Goal: Task Accomplishment & Management: Use online tool/utility

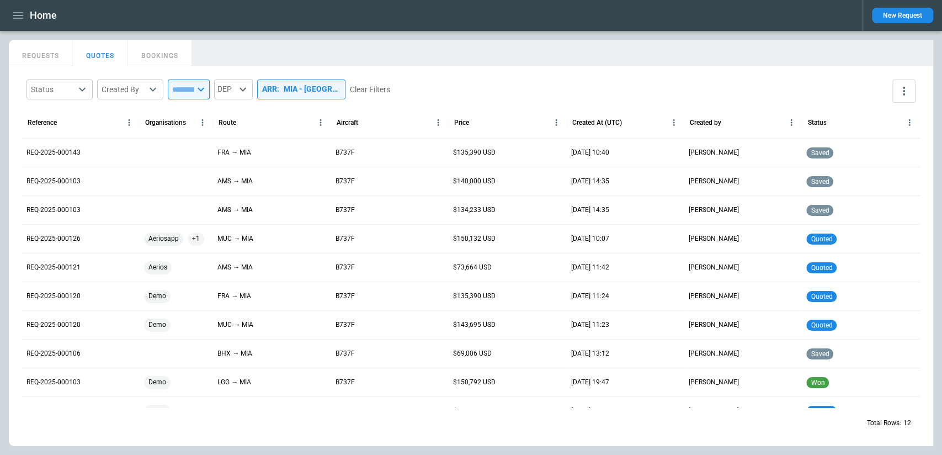
click at [30, 14] on h1 "Home" at bounding box center [43, 15] width 27 height 13
click at [19, 15] on icon "button" at bounding box center [18, 15] width 10 height 7
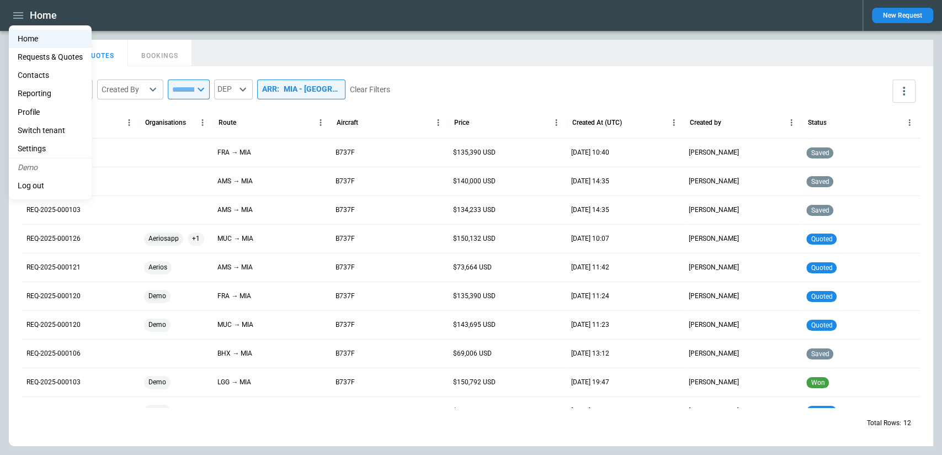
click at [43, 93] on li "Reporting" at bounding box center [50, 93] width 83 height 18
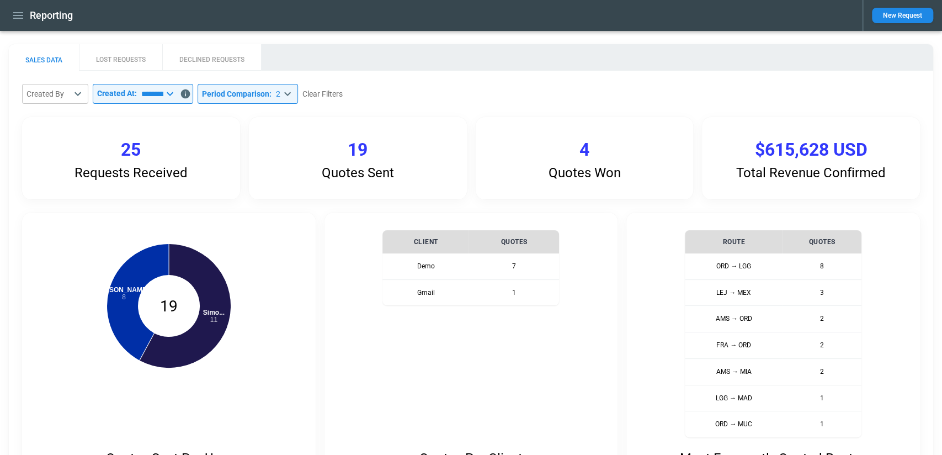
click at [224, 61] on button "DECLINED REQUESTS" at bounding box center [211, 57] width 99 height 26
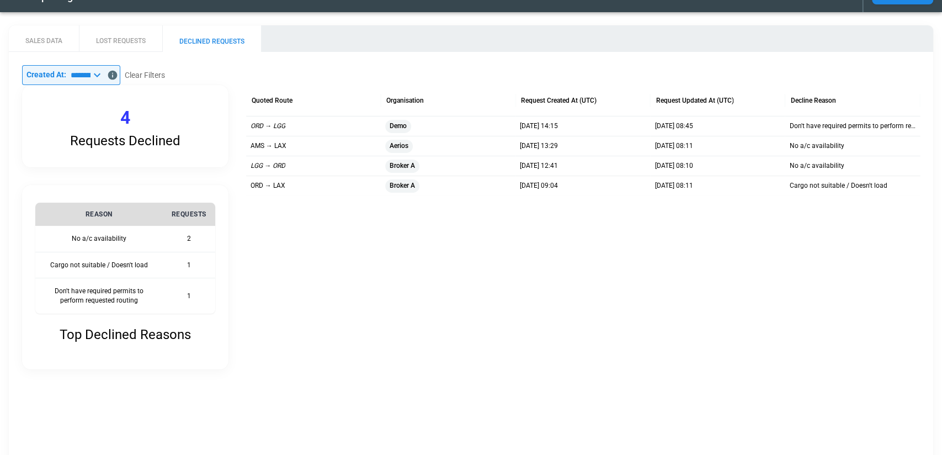
scroll to position [3, 0]
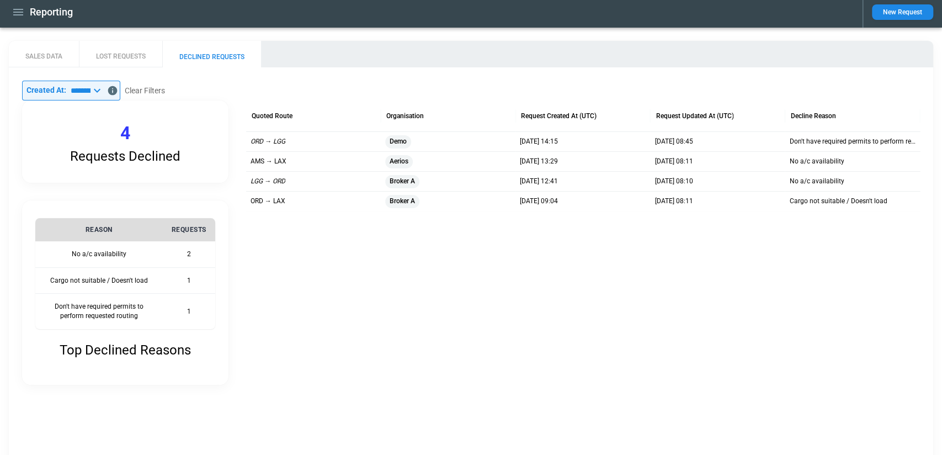
click at [130, 58] on button "LOST REQUESTS" at bounding box center [120, 54] width 83 height 26
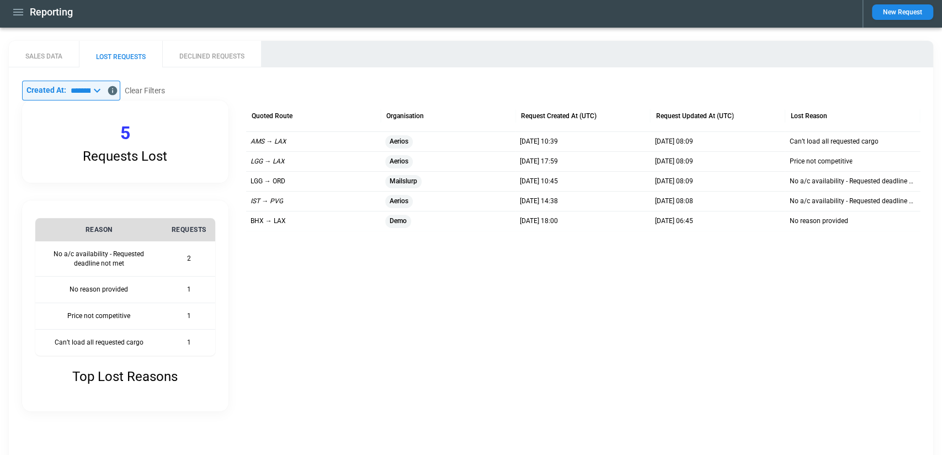
click at [17, 13] on icon "button" at bounding box center [18, 12] width 13 height 13
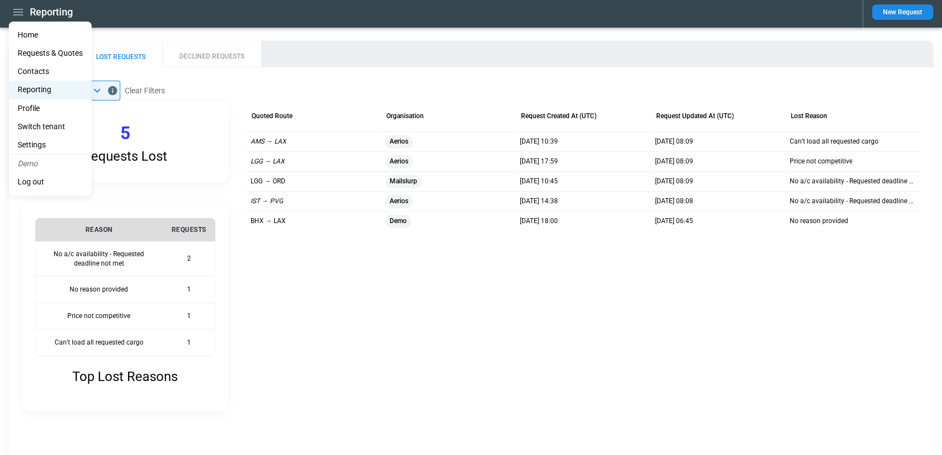
click at [27, 34] on li "Home" at bounding box center [50, 35] width 83 height 18
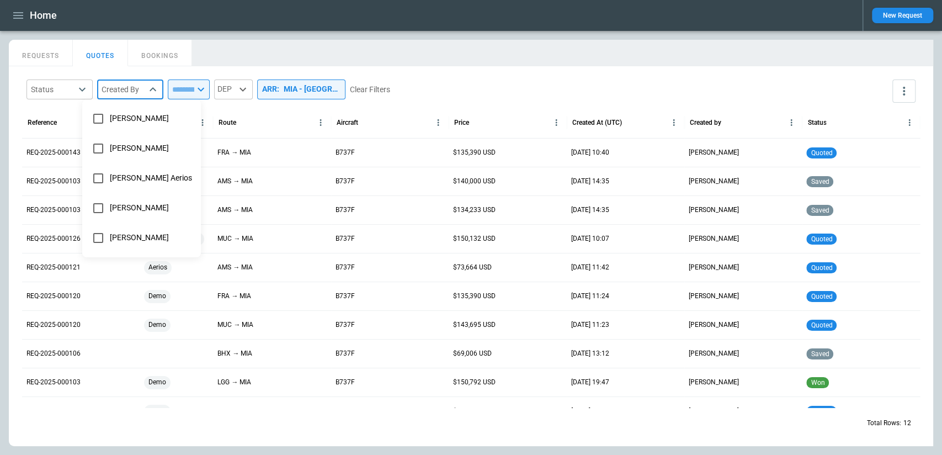
click at [126, 91] on body "Home New Request FindBorderBarSize REQUESTS QUOTES BOOKINGS Status ​ Created By…" at bounding box center [471, 227] width 942 height 455
click at [126, 91] on div at bounding box center [471, 227] width 942 height 455
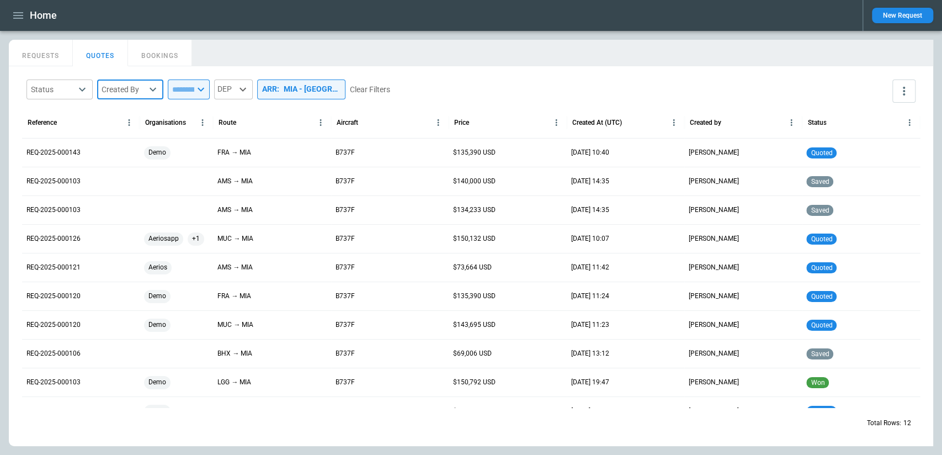
click at [60, 92] on body "Home New Request FindBorderBarSize REQUESTS QUOTES BOOKINGS Status ​ Created By…" at bounding box center [471, 227] width 942 height 455
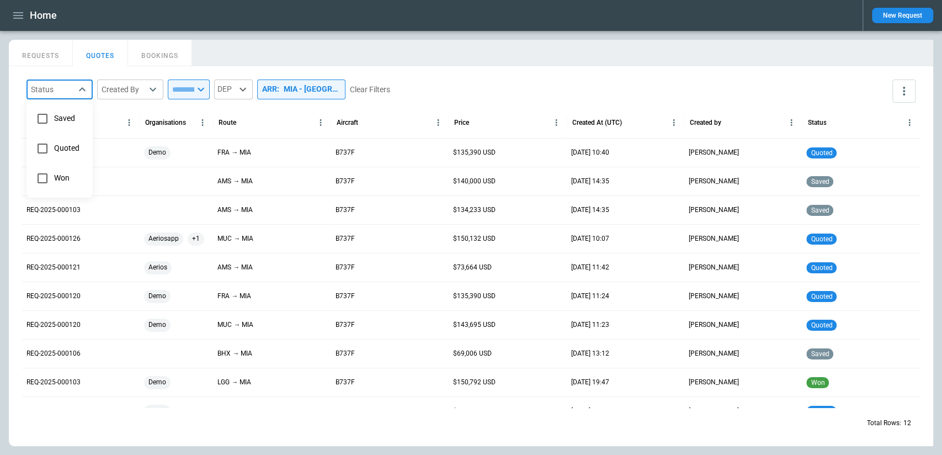
click at [60, 92] on div at bounding box center [471, 227] width 942 height 455
click at [895, 88] on button "more" at bounding box center [904, 90] width 23 height 23
click at [744, 112] on div at bounding box center [471, 227] width 942 height 455
click at [45, 46] on button "REQUESTS" at bounding box center [41, 53] width 64 height 26
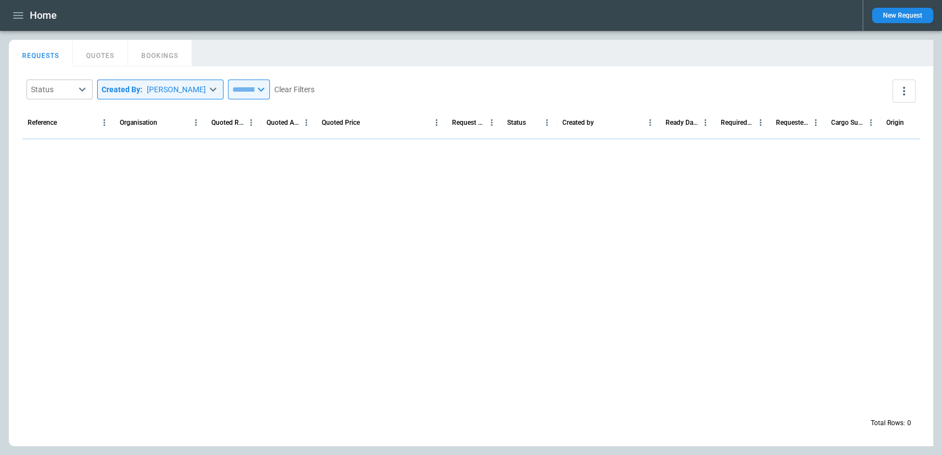
click at [219, 86] on div "**********" at bounding box center [170, 89] width 288 height 20
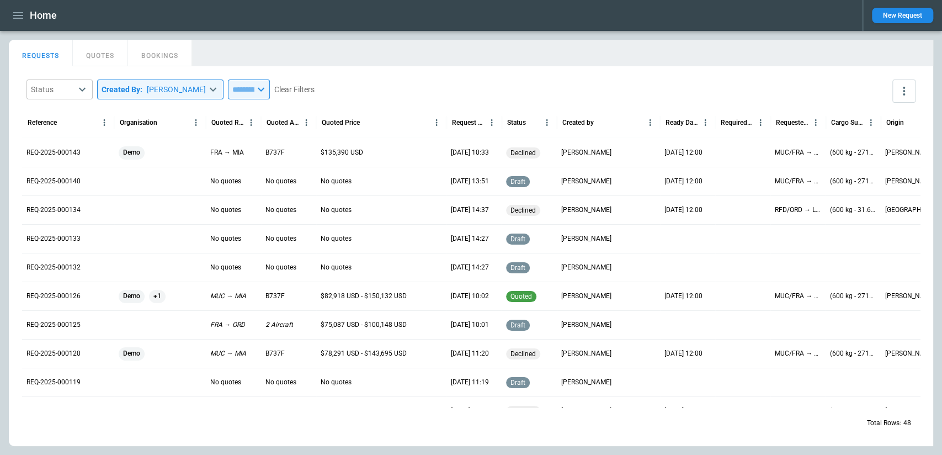
click at [255, 90] on input "text" at bounding box center [241, 89] width 26 height 20
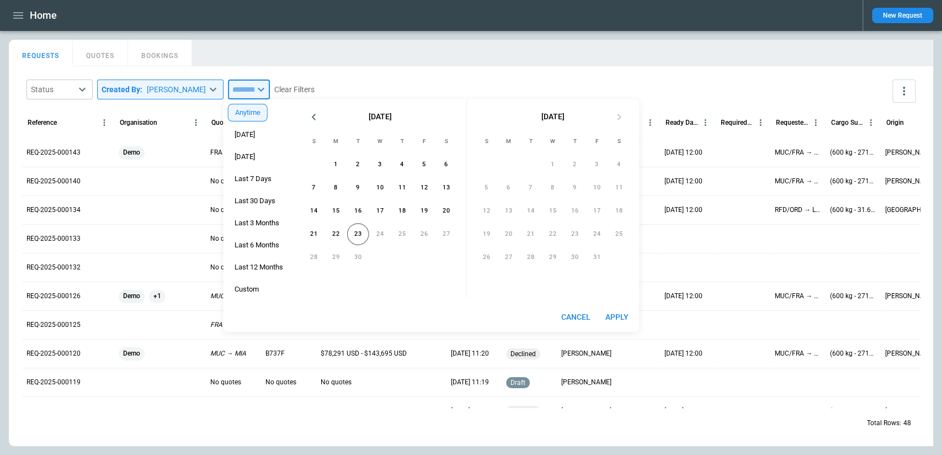
click at [216, 92] on body "**********" at bounding box center [471, 227] width 942 height 455
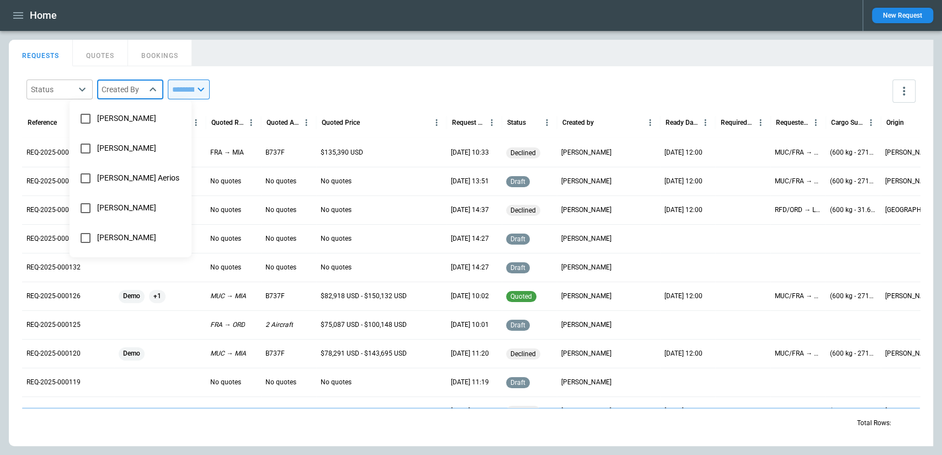
click at [278, 72] on div at bounding box center [471, 227] width 942 height 455
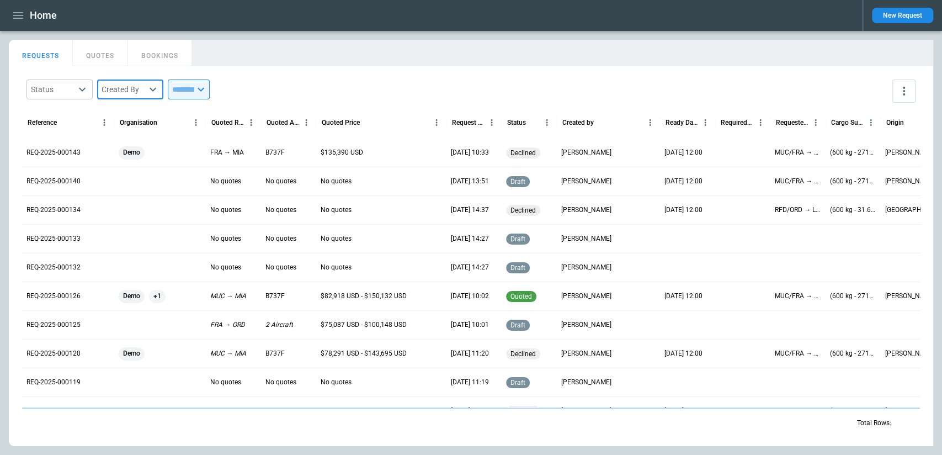
click at [907, 96] on icon "more" at bounding box center [904, 90] width 13 height 13
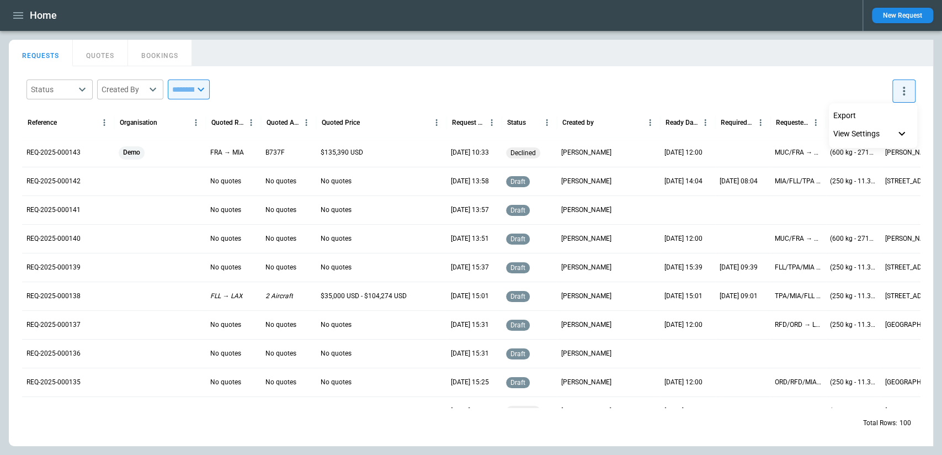
click at [903, 134] on icon at bounding box center [901, 133] width 13 height 13
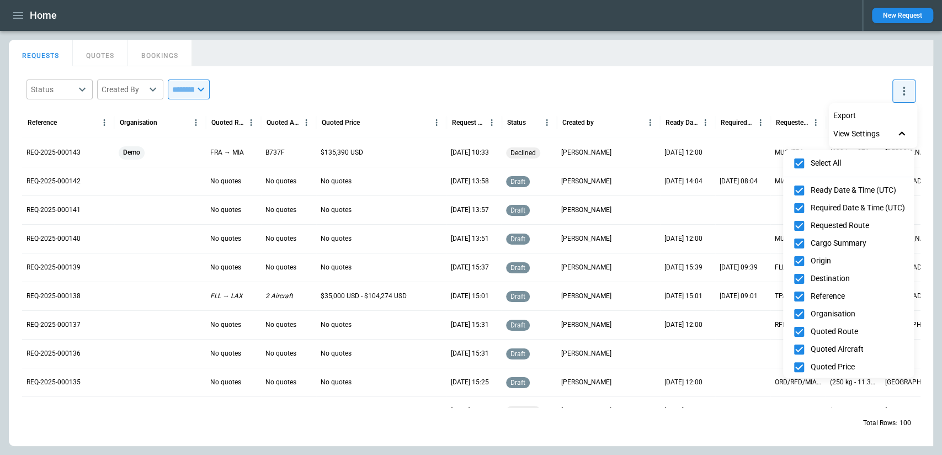
click at [854, 115] on div at bounding box center [471, 227] width 942 height 455
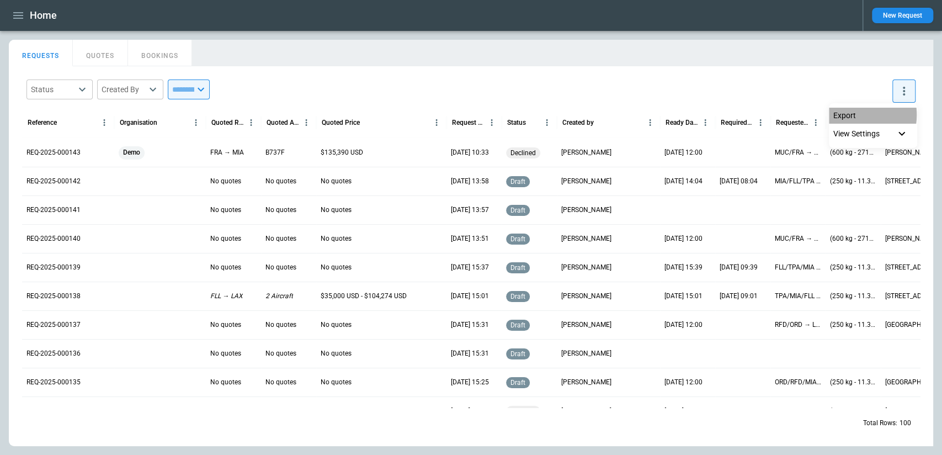
click at [847, 115] on p "Export" at bounding box center [845, 115] width 23 height 9
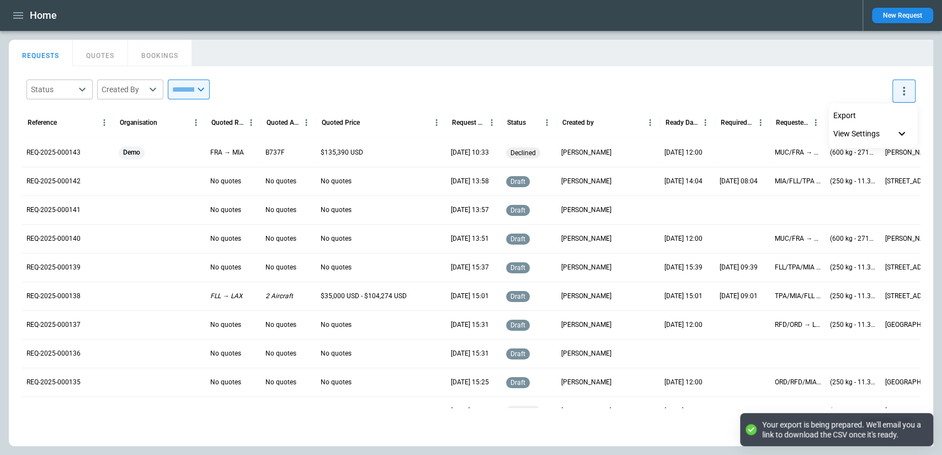
click at [837, 77] on div at bounding box center [471, 227] width 942 height 455
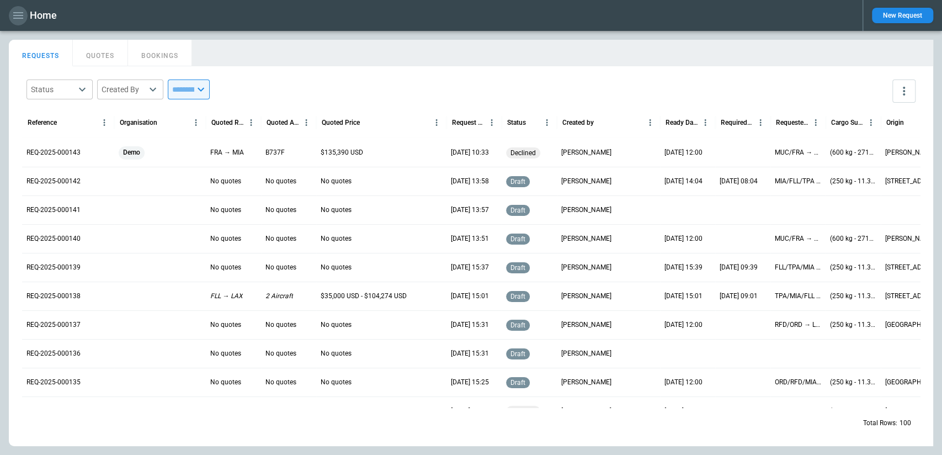
click at [10, 18] on button "button" at bounding box center [18, 15] width 19 height 19
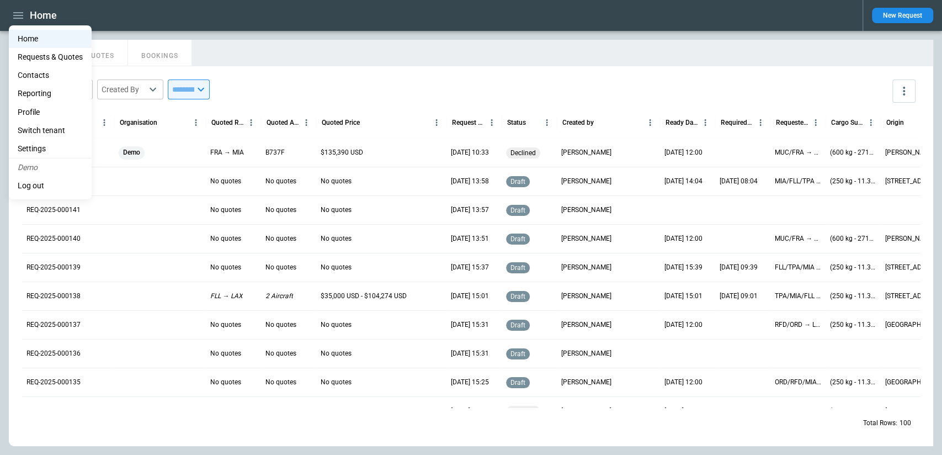
click at [40, 96] on li "Reporting" at bounding box center [50, 93] width 83 height 18
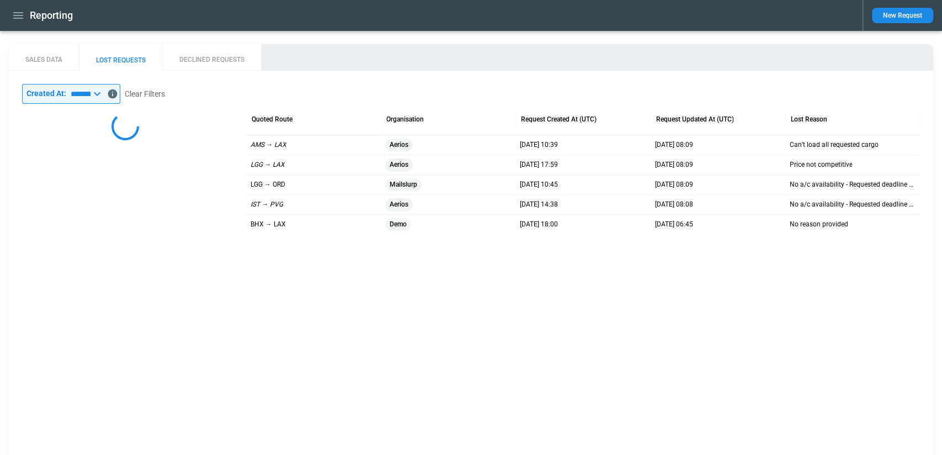
click at [43, 57] on button "SALES DATA" at bounding box center [44, 57] width 70 height 26
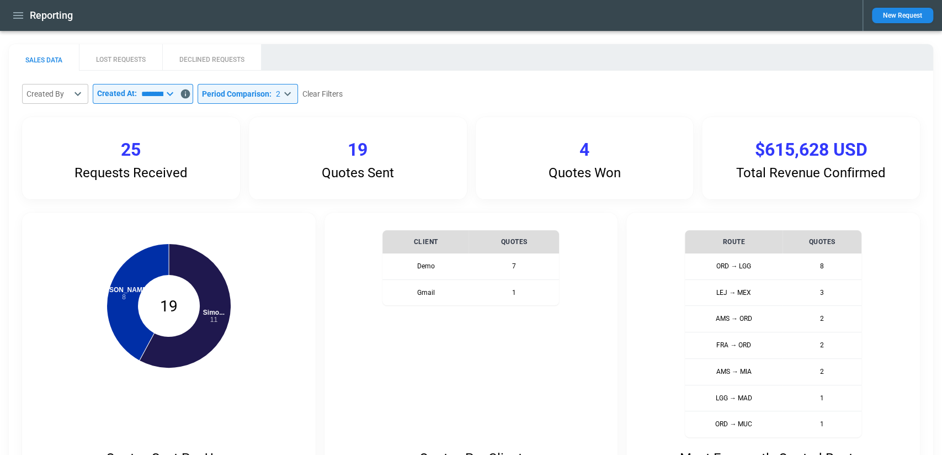
click at [66, 94] on body "**********" at bounding box center [471, 227] width 942 height 455
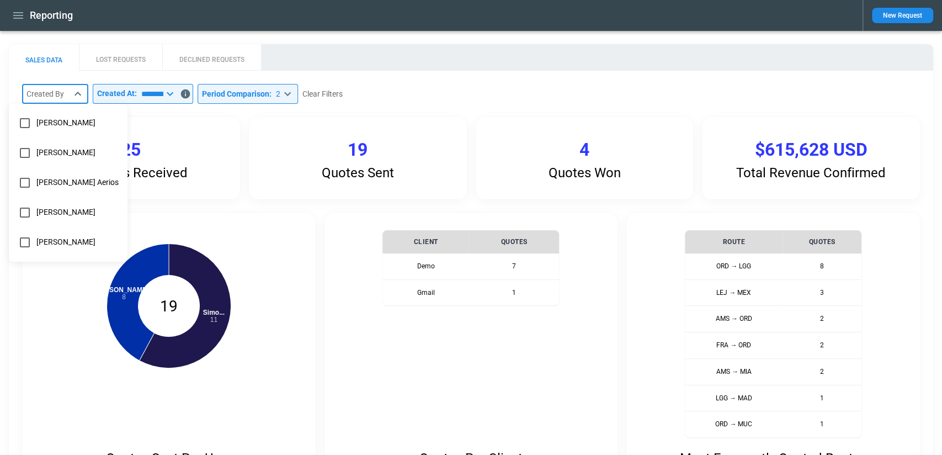
click at [66, 94] on div at bounding box center [471, 227] width 942 height 455
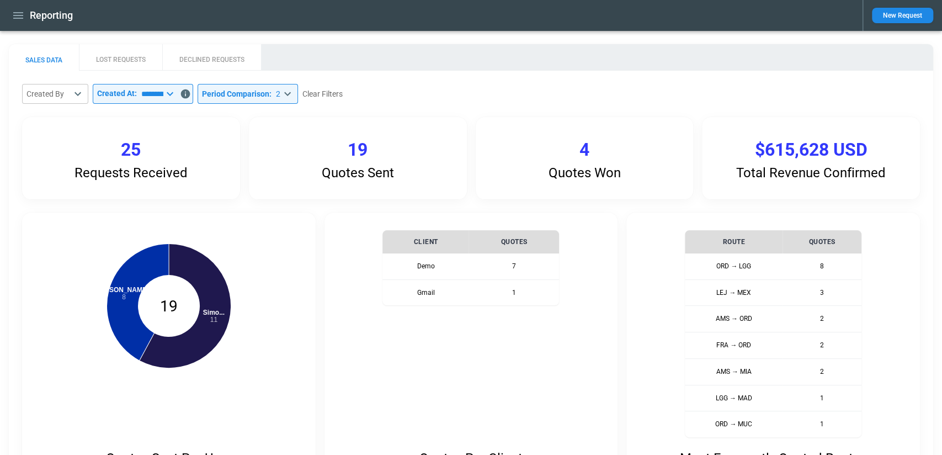
click at [474, 107] on div "**********" at bounding box center [471, 419] width 898 height 671
click at [341, 91] on button "Clear Filters" at bounding box center [323, 94] width 40 height 14
type input "*"
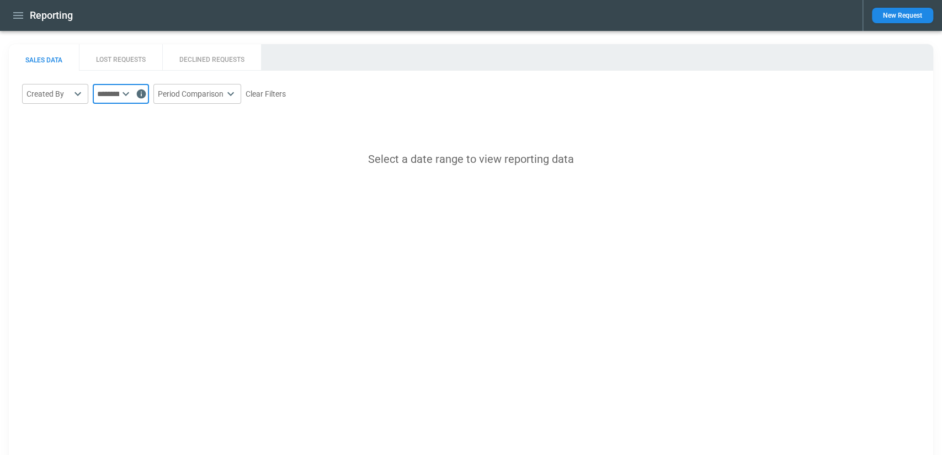
click at [119, 97] on input "text" at bounding box center [106, 94] width 26 height 20
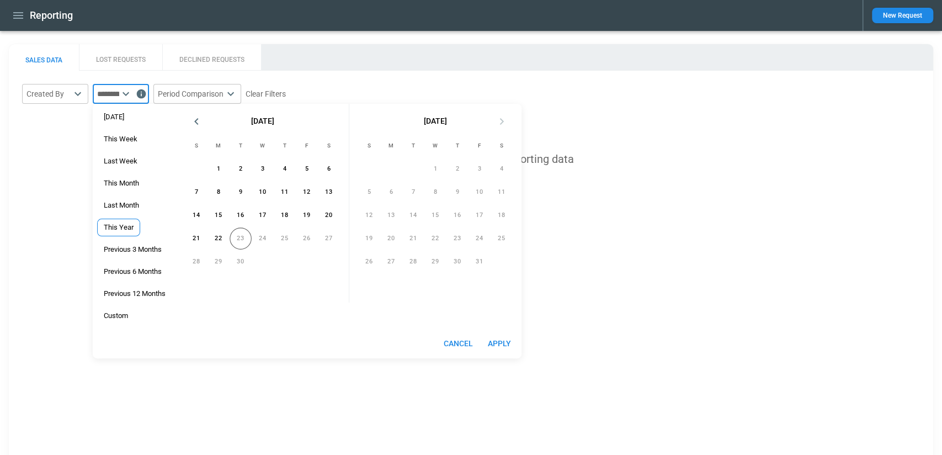
click at [115, 230] on span "This Year" at bounding box center [119, 227] width 42 height 9
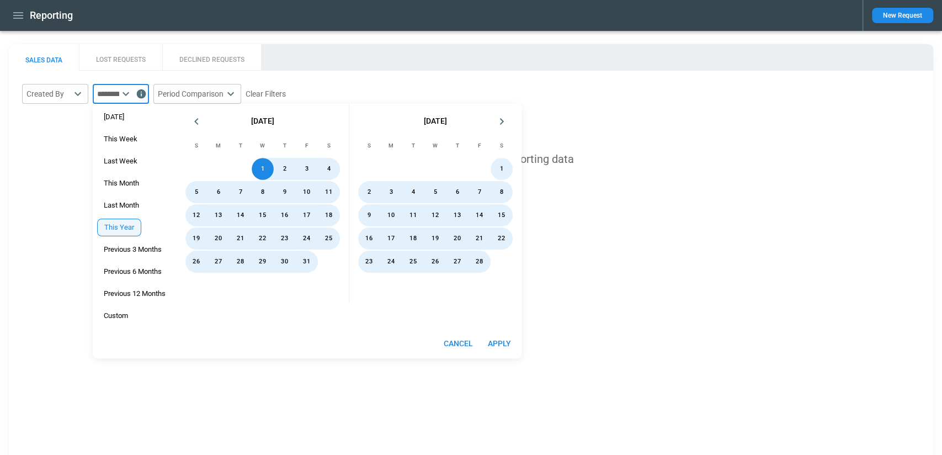
click at [505, 338] on button "Apply" at bounding box center [499, 343] width 35 height 20
type input "*********"
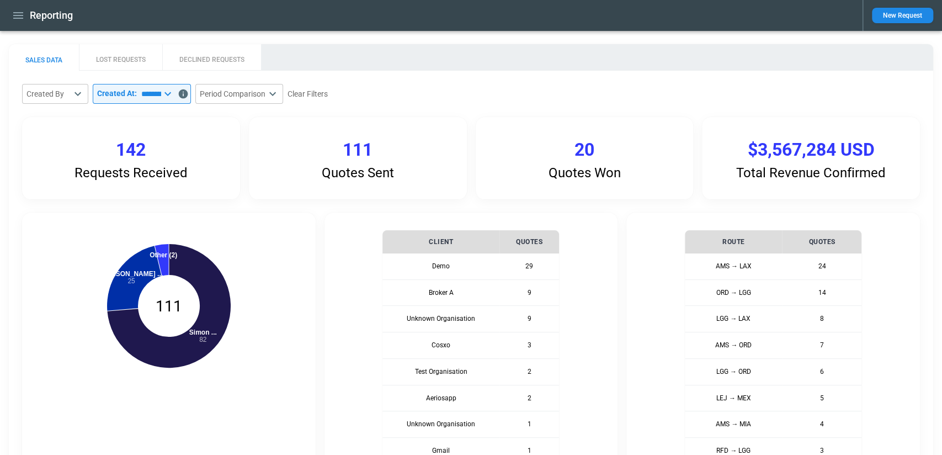
click at [23, 14] on icon "button" at bounding box center [18, 15] width 13 height 13
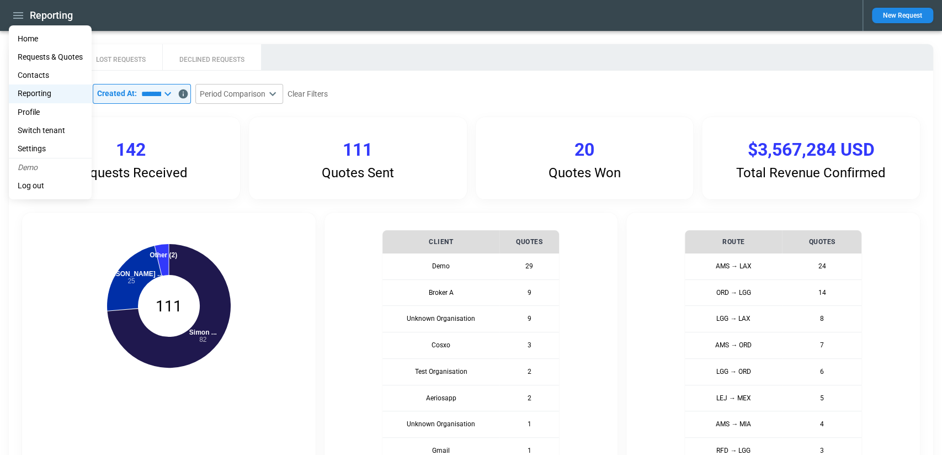
click at [40, 77] on li "Contacts" at bounding box center [50, 75] width 83 height 18
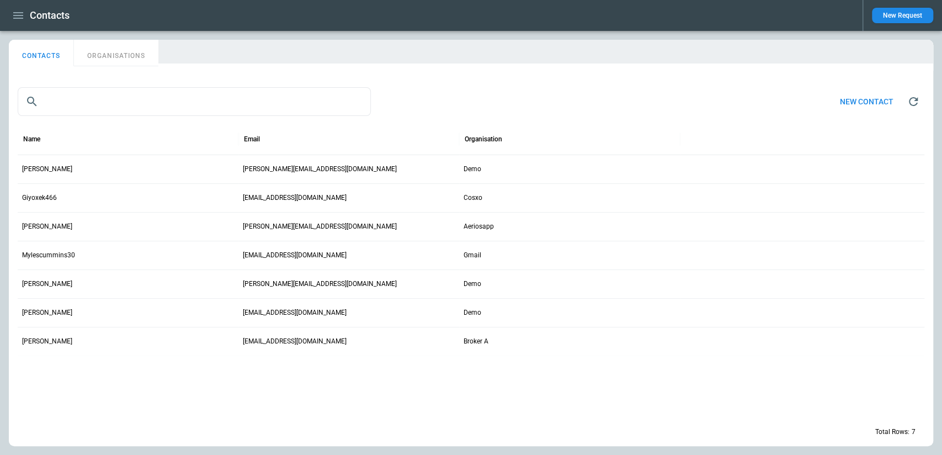
click at [15, 12] on icon "button" at bounding box center [18, 15] width 13 height 13
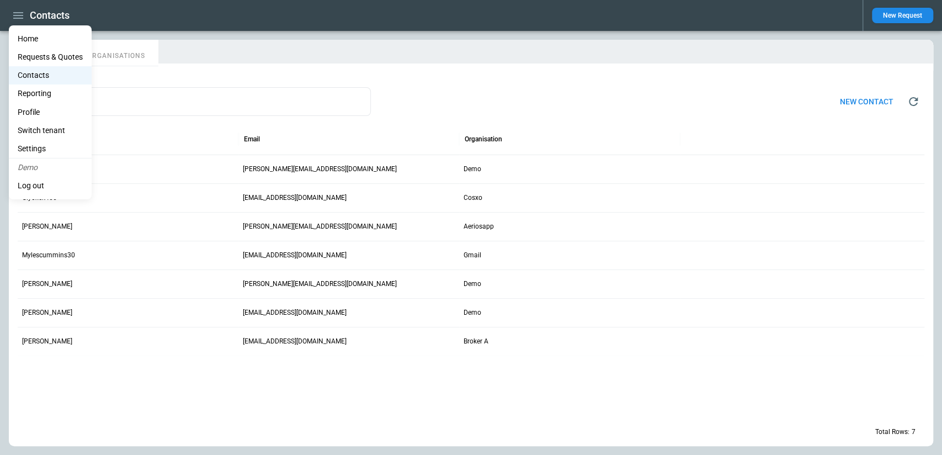
click at [35, 39] on li "Home" at bounding box center [50, 39] width 83 height 18
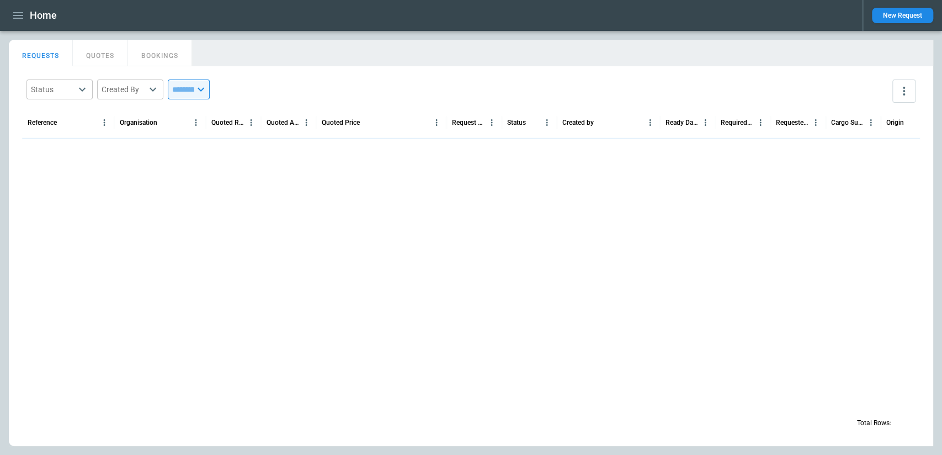
click at [100, 57] on button "QUOTES" at bounding box center [100, 53] width 55 height 26
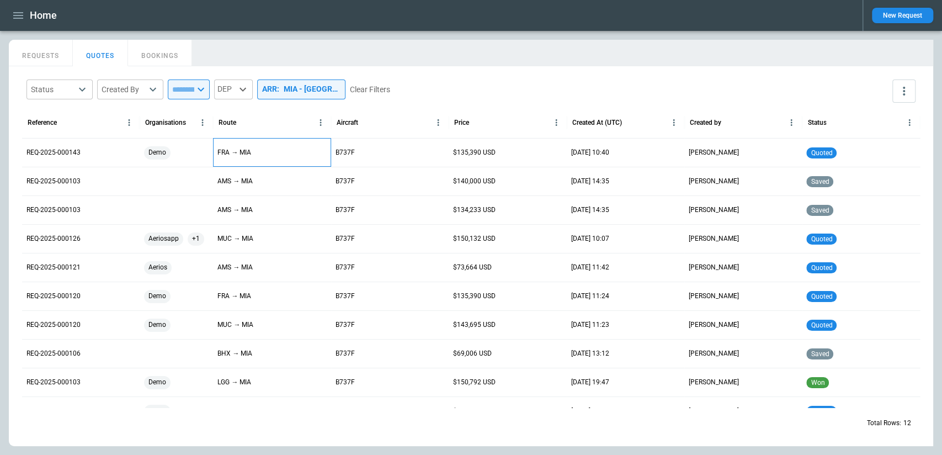
click at [291, 144] on div "FRA → MIA" at bounding box center [272, 152] width 118 height 29
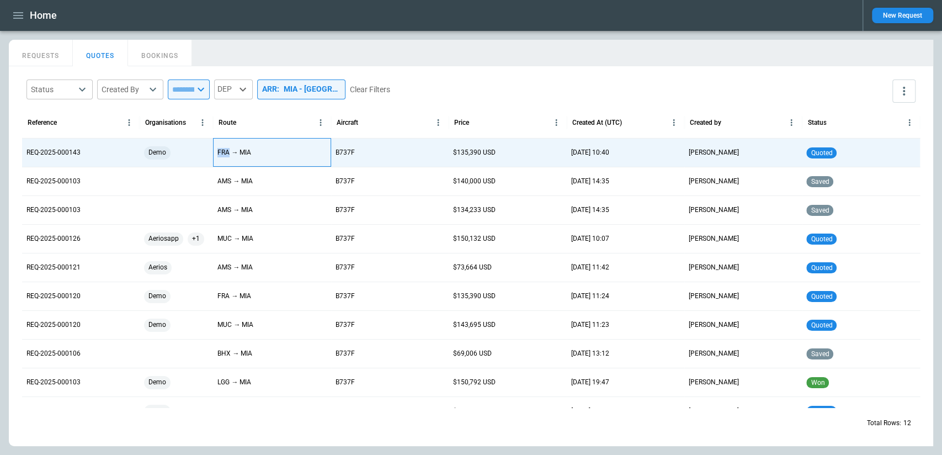
click at [291, 144] on div "FRA → MIA" at bounding box center [272, 152] width 118 height 29
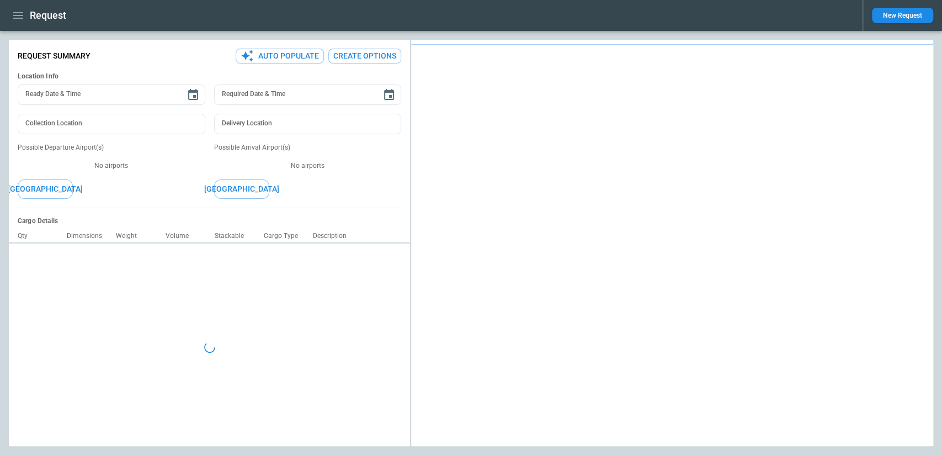
click at [265, 152] on ul at bounding box center [308, 156] width 188 height 9
type input "**********"
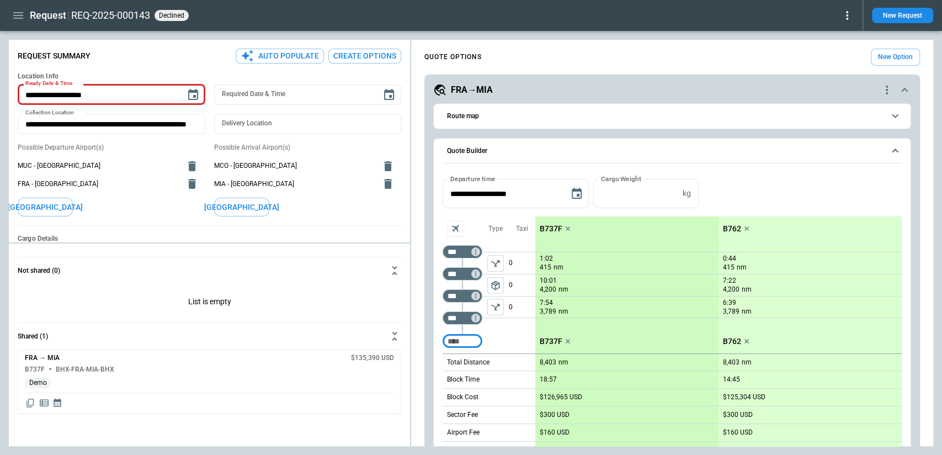
click at [847, 14] on icon at bounding box center [847, 15] width 2 height 9
click at [771, 34] on div at bounding box center [471, 227] width 942 height 455
click at [846, 14] on icon at bounding box center [847, 15] width 13 height 13
click at [846, 44] on div "Reopen" at bounding box center [836, 34] width 38 height 25
click at [839, 31] on button "Reopen" at bounding box center [835, 34] width 35 height 16
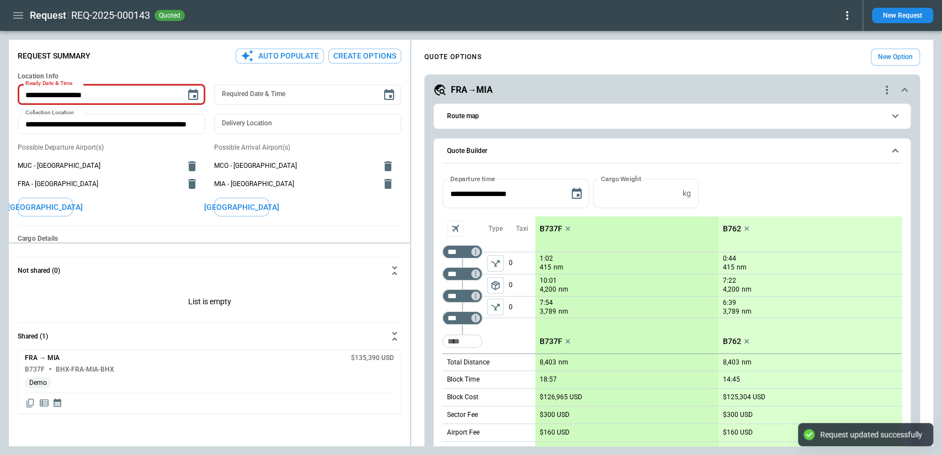
type textarea "*"
click at [848, 16] on icon at bounding box center [847, 15] width 2 height 9
click at [839, 31] on button "Confirm" at bounding box center [835, 34] width 36 height 16
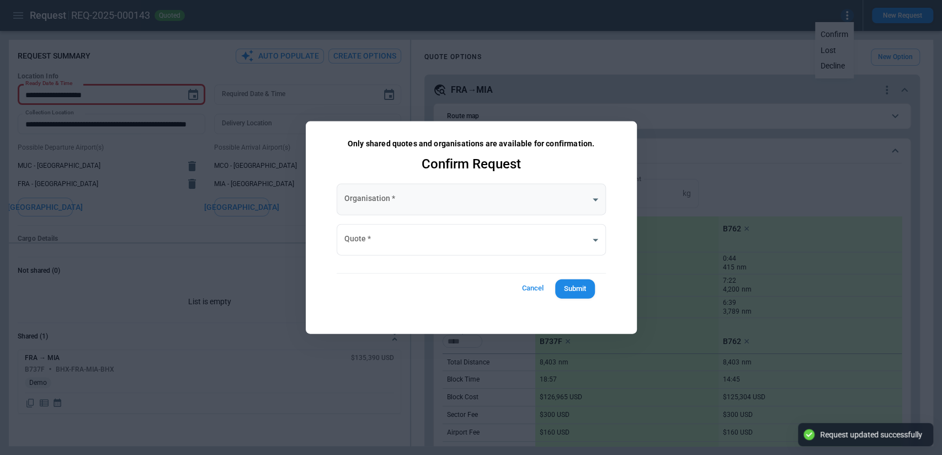
click at [491, 199] on body "**********" at bounding box center [471, 227] width 942 height 455
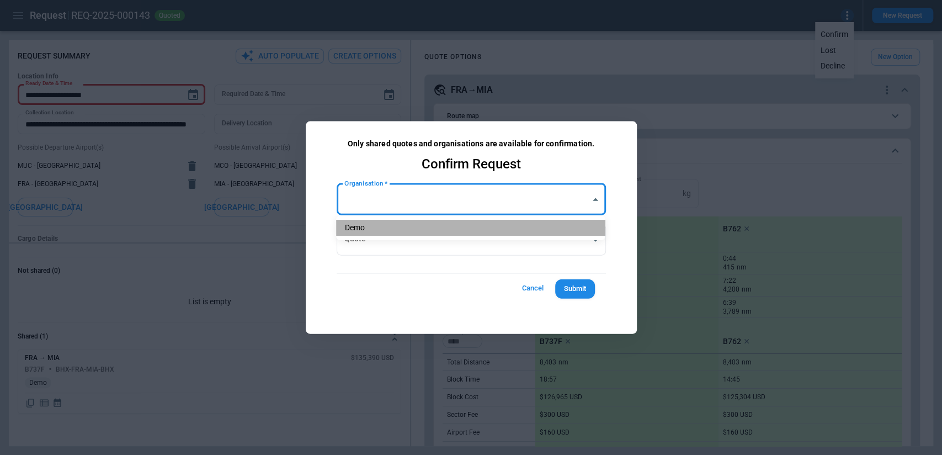
click at [432, 229] on li "Demo" at bounding box center [470, 228] width 269 height 16
type input "**********"
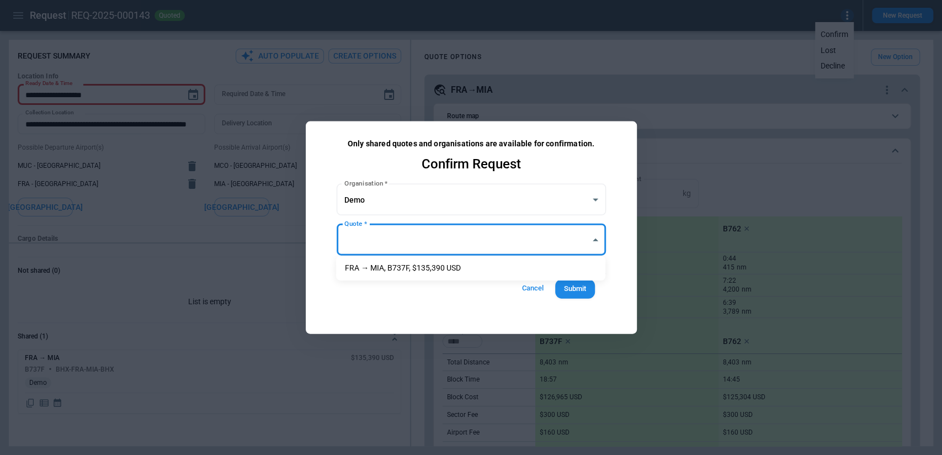
click at [432, 229] on body "**********" at bounding box center [471, 227] width 942 height 455
click at [425, 262] on li "FRA → MIA, B737F, $135,390 USD" at bounding box center [470, 268] width 269 height 16
type input "**********"
click at [556, 284] on button "Submit" at bounding box center [575, 288] width 40 height 19
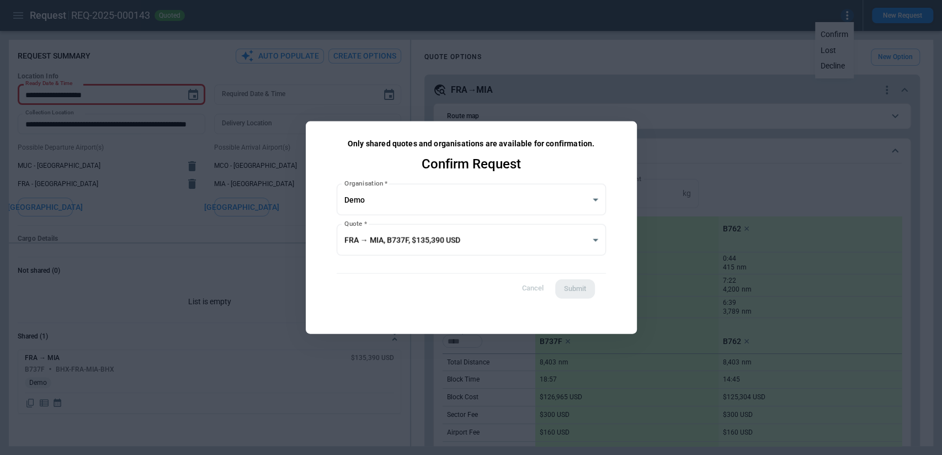
type textarea "*"
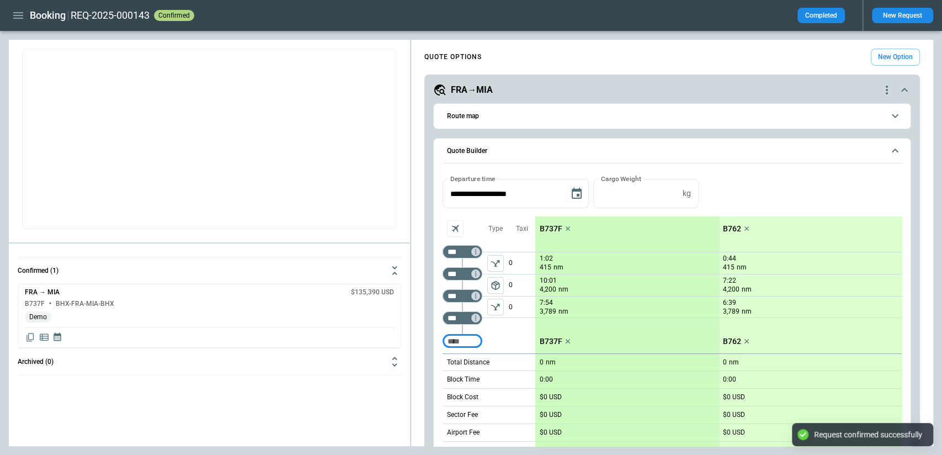
type input "**********"
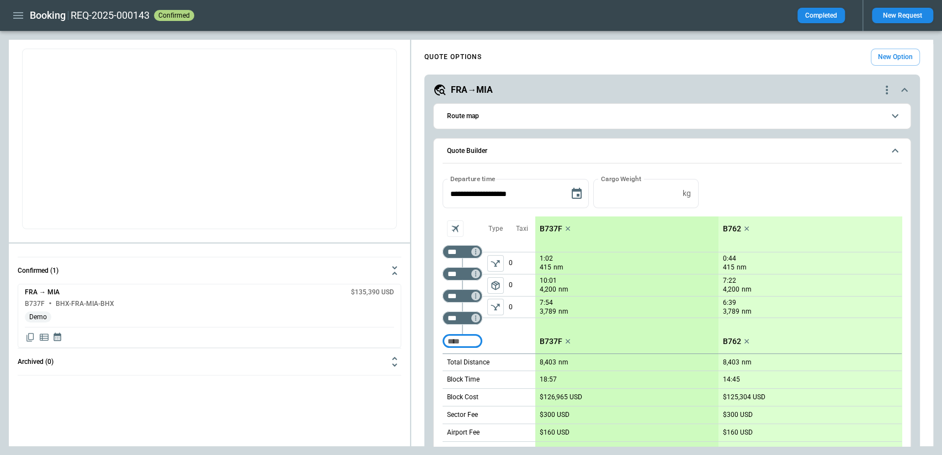
click at [893, 146] on icon "scrollable content" at bounding box center [895, 150] width 13 height 13
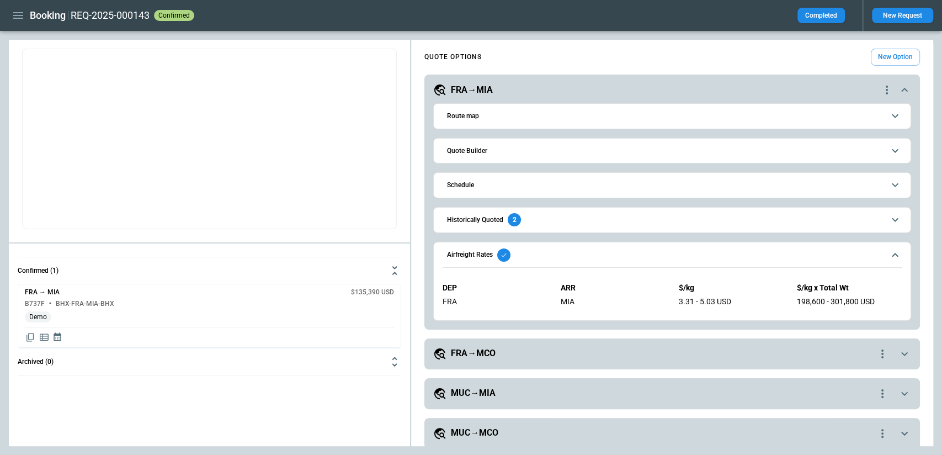
click at [908, 87] on icon "scrollable content" at bounding box center [904, 89] width 13 height 13
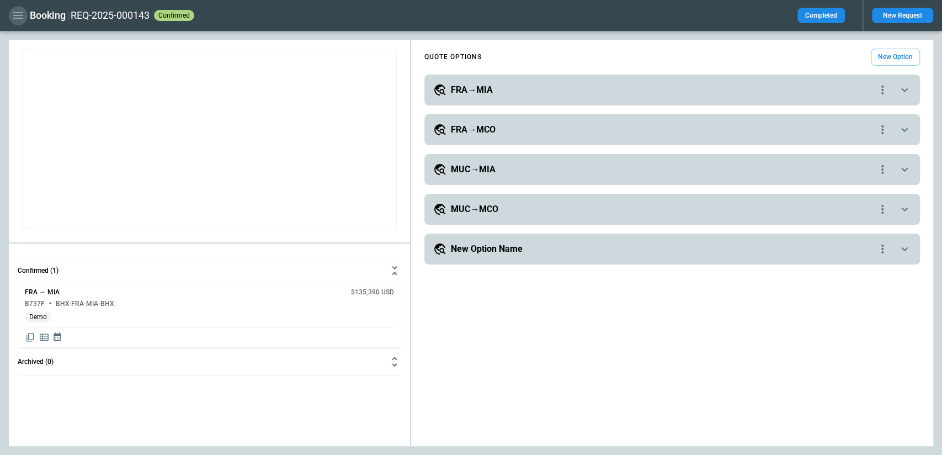
click at [20, 19] on icon "button" at bounding box center [18, 15] width 13 height 13
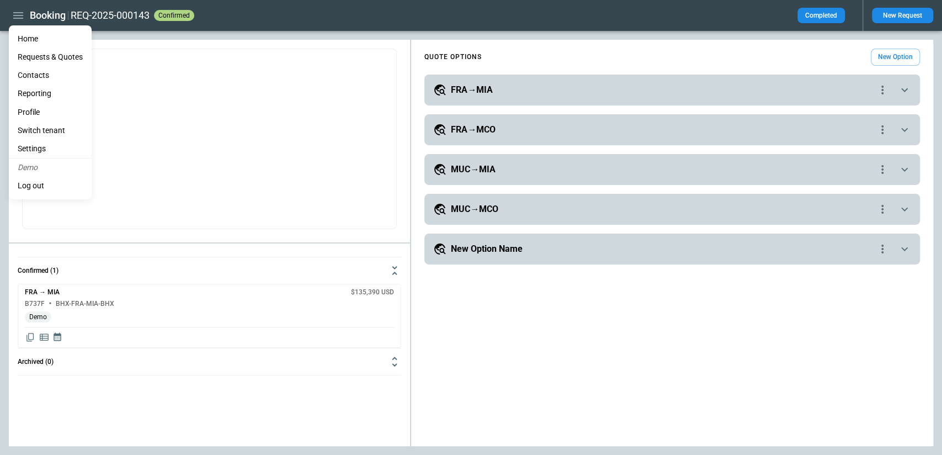
click at [31, 37] on li "Home" at bounding box center [50, 39] width 83 height 18
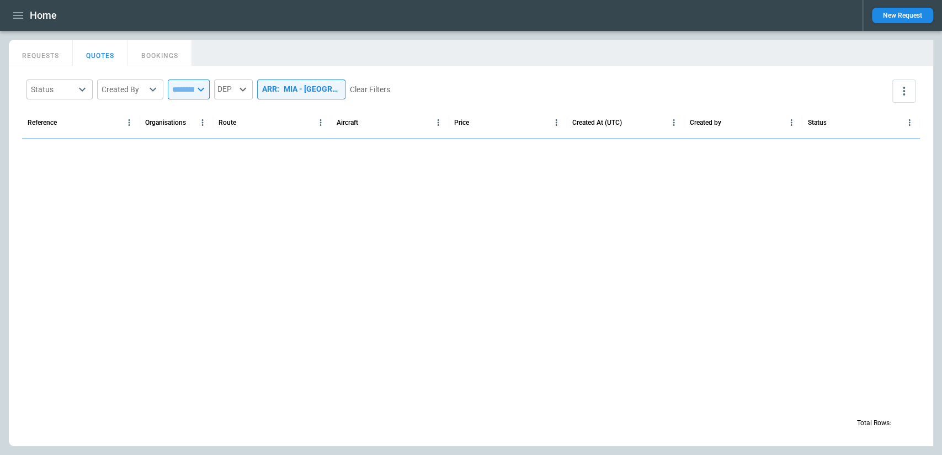
click at [157, 61] on button "BOOKINGS" at bounding box center [160, 53] width 64 height 26
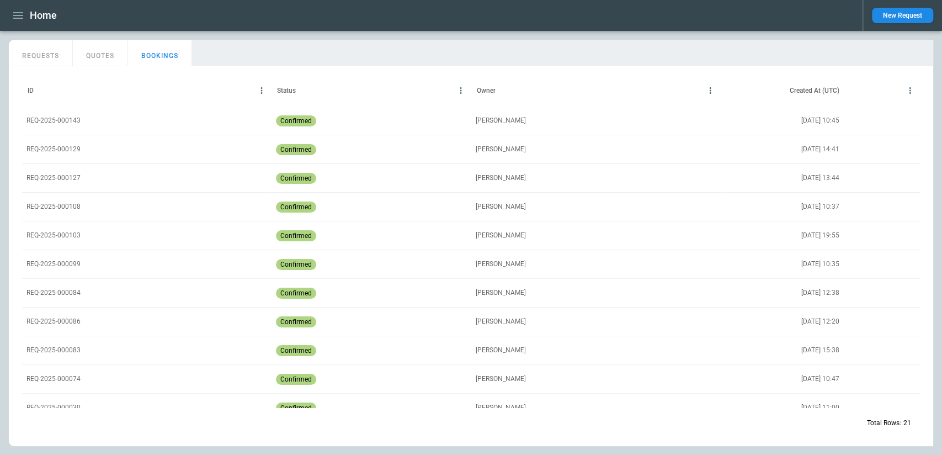
click at [214, 121] on div "REQ-2025-000143" at bounding box center [147, 120] width 250 height 29
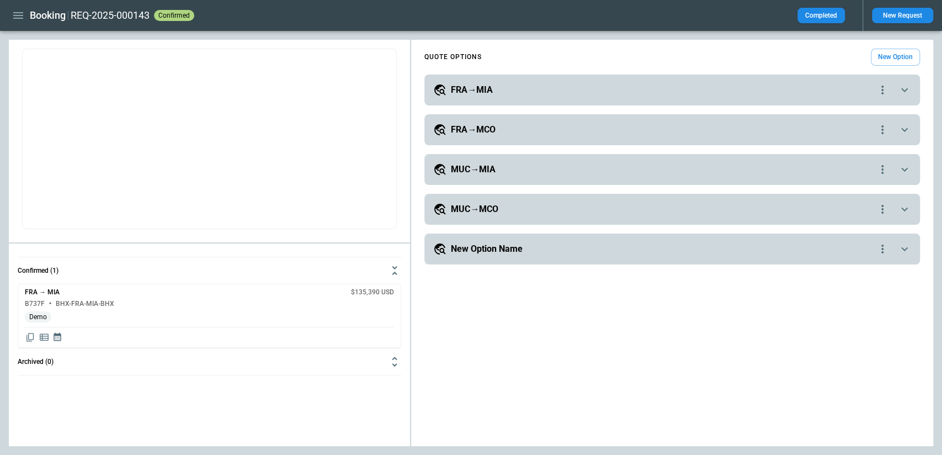
type input "**********"
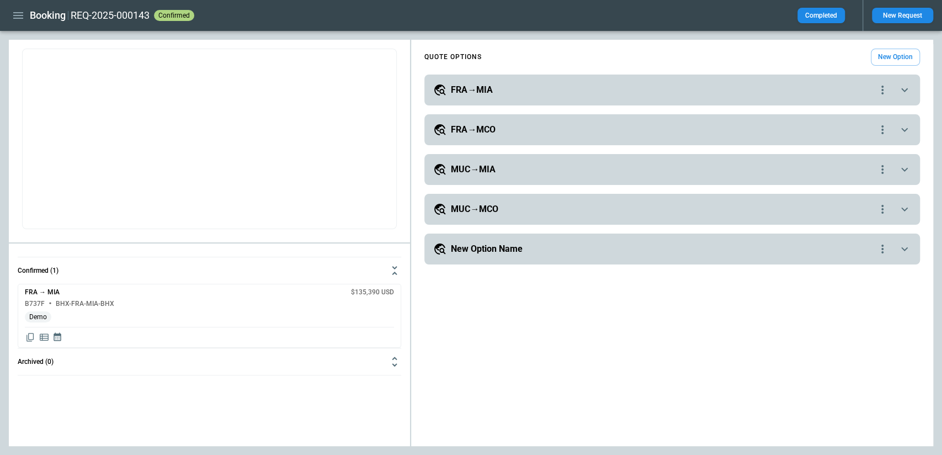
drag, startPoint x: 458, startPoint y: 303, endPoint x: 465, endPoint y: 288, distance: 16.8
click at [465, 288] on div "**********" at bounding box center [672, 245] width 522 height 402
click at [669, 91] on div "FRA→MIA" at bounding box center [654, 89] width 442 height 13
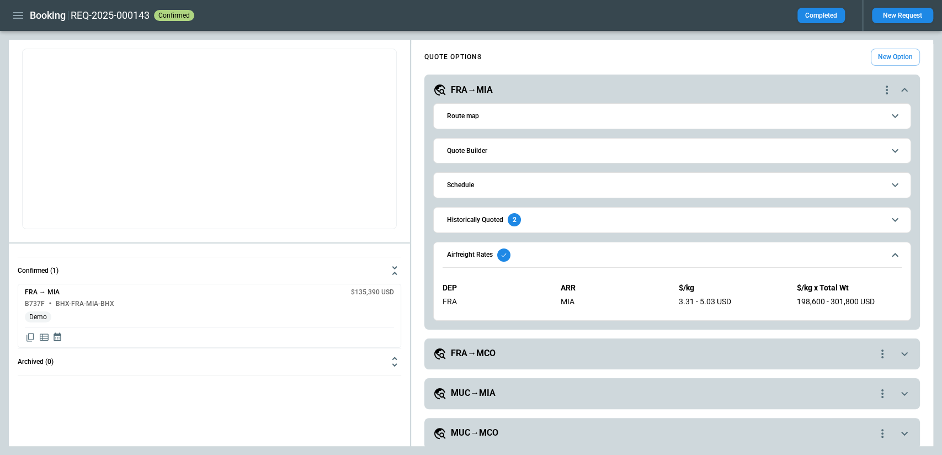
click at [500, 150] on span "Quote Builder" at bounding box center [665, 150] width 437 height 7
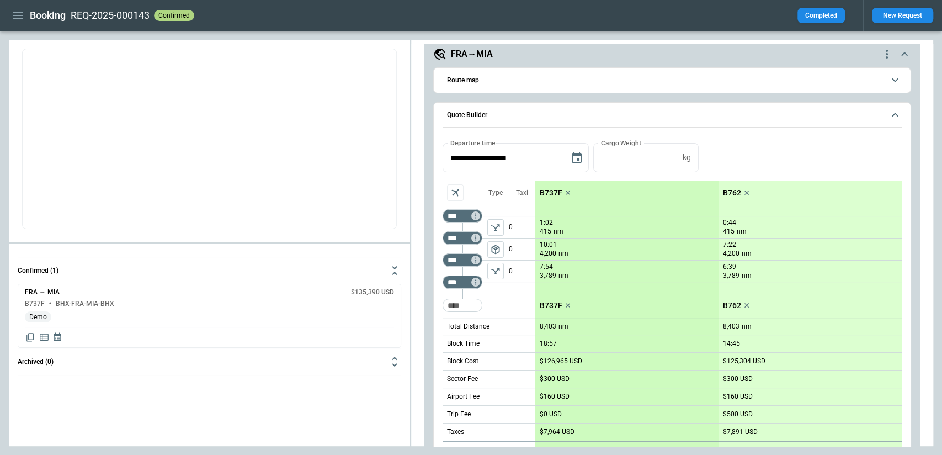
scroll to position [20, 0]
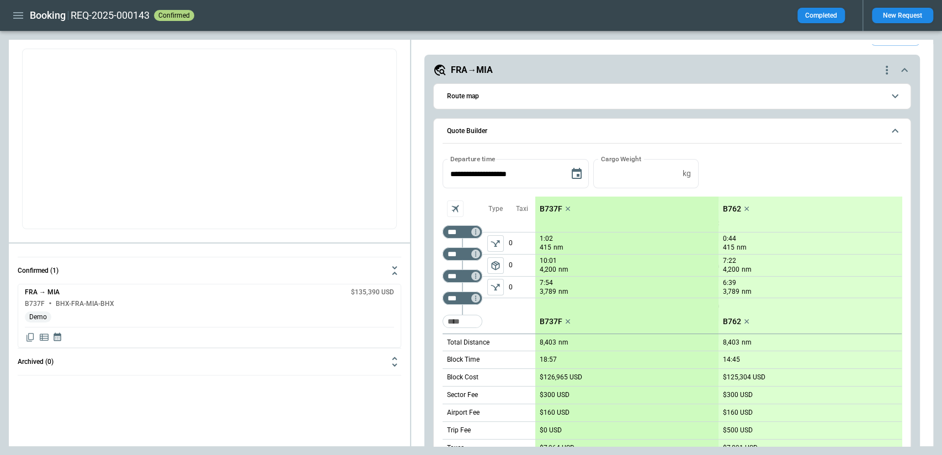
click at [798, 130] on span "Quote Builder" at bounding box center [665, 131] width 437 height 7
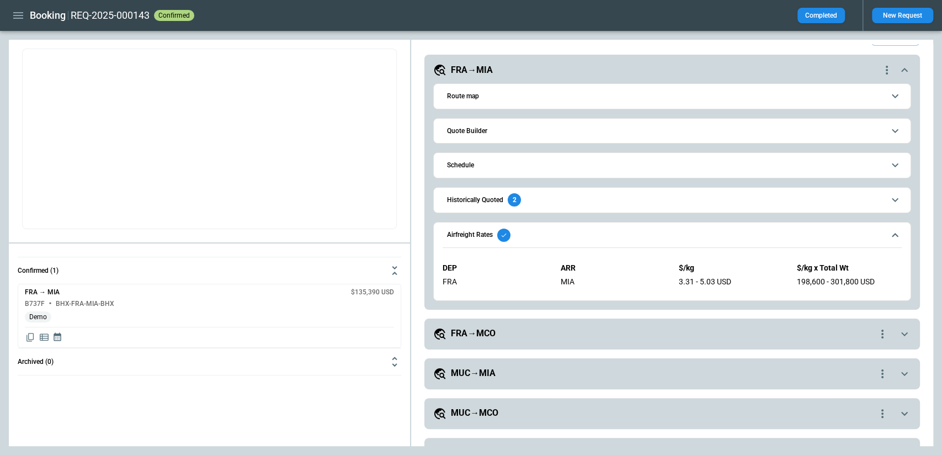
click at [902, 67] on icon "scrollable content" at bounding box center [904, 69] width 13 height 13
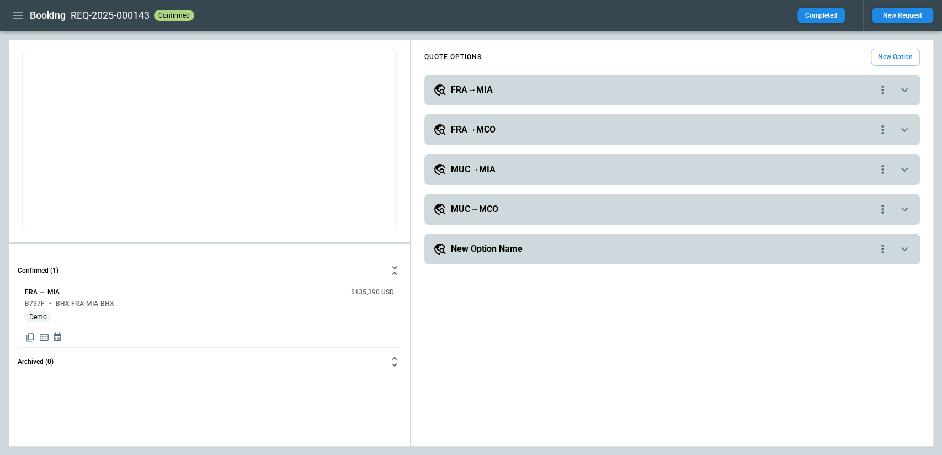
scroll to position [0, 0]
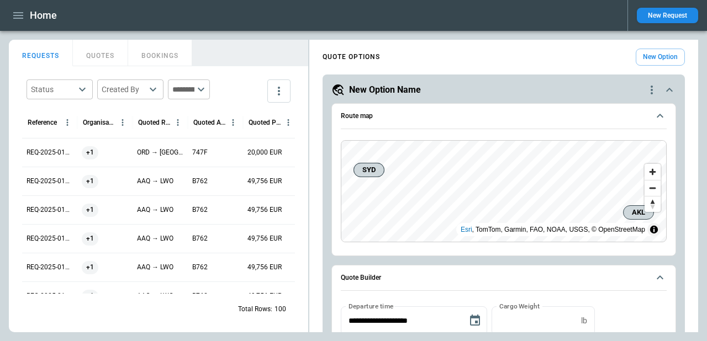
click at [680, 20] on button "New Request" at bounding box center [667, 15] width 61 height 15
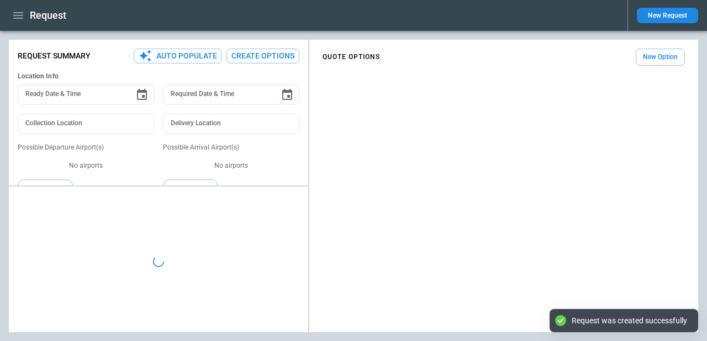
type textarea "*"
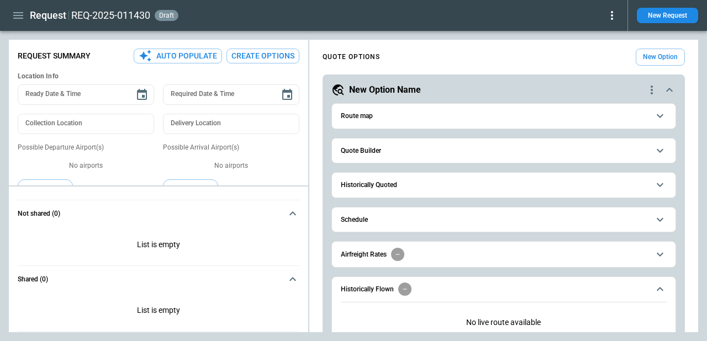
click at [476, 146] on button "Quote Builder" at bounding box center [504, 151] width 326 height 25
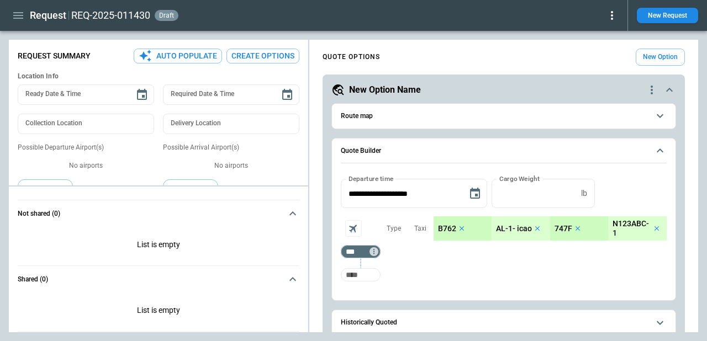
click at [358, 279] on input "Too short" at bounding box center [360, 275] width 35 height 20
type input "***"
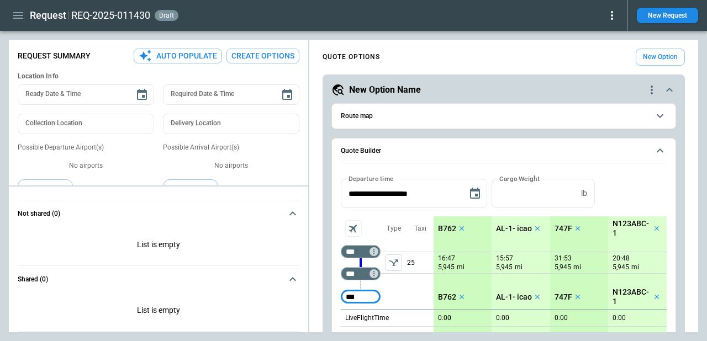
type input "***"
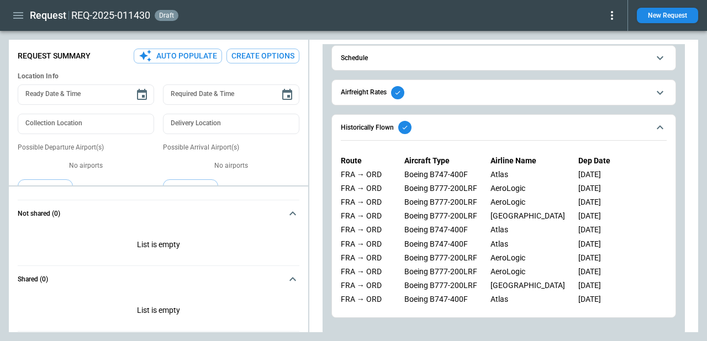
scroll to position [634, 0]
click at [409, 94] on span "Airfreight Rates" at bounding box center [495, 92] width 308 height 13
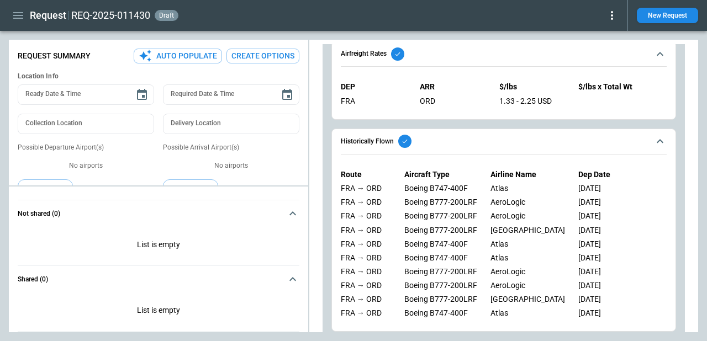
scroll to position [693, 0]
